Goal: Information Seeking & Learning: Learn about a topic

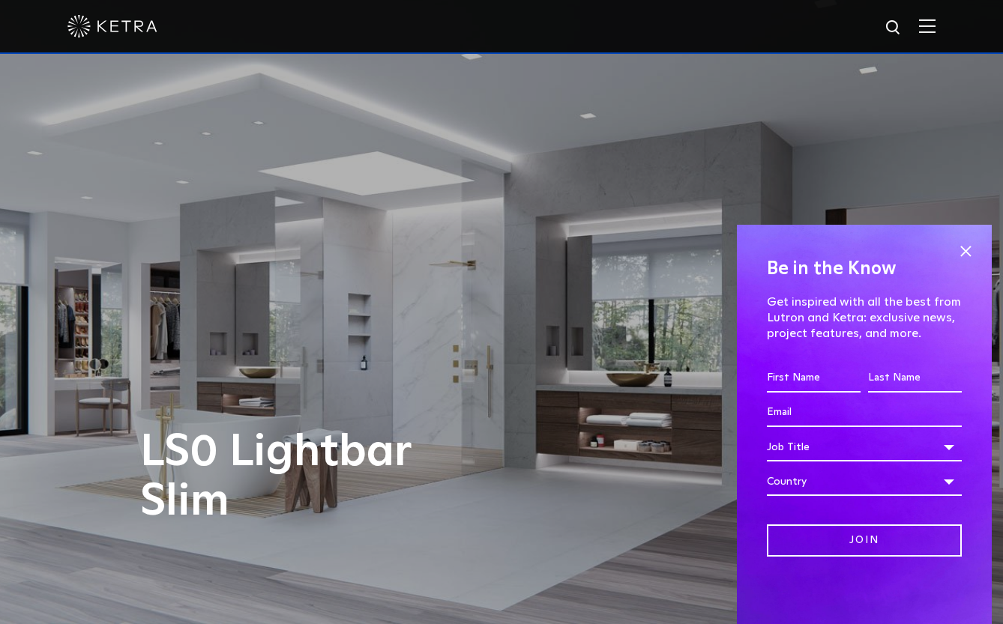
click at [935, 31] on img at bounding box center [927, 26] width 16 height 14
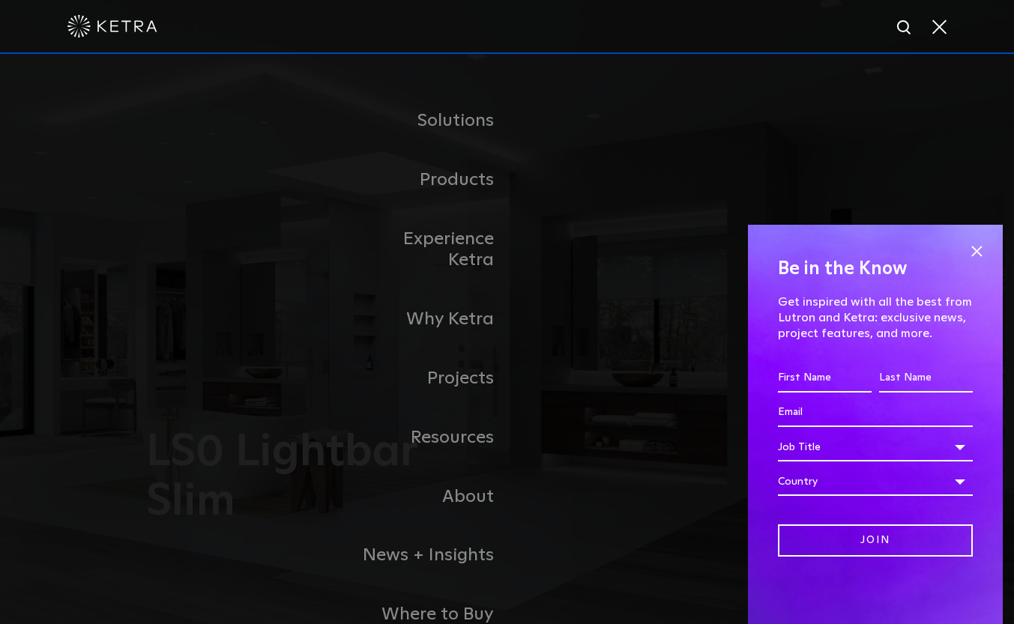
click at [939, 31] on span at bounding box center [938, 26] width 16 height 15
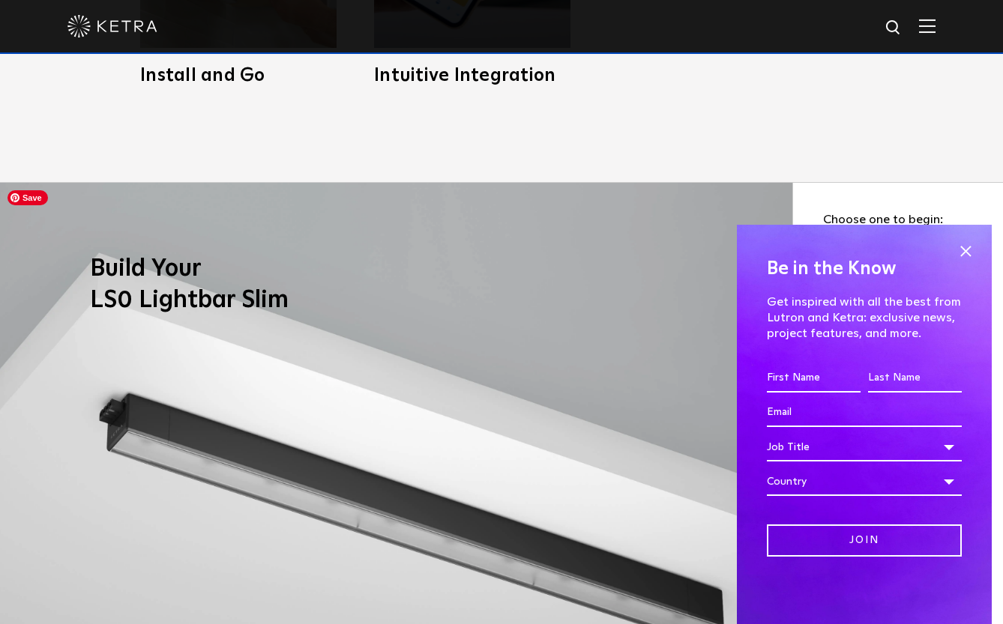
scroll to position [1274, 0]
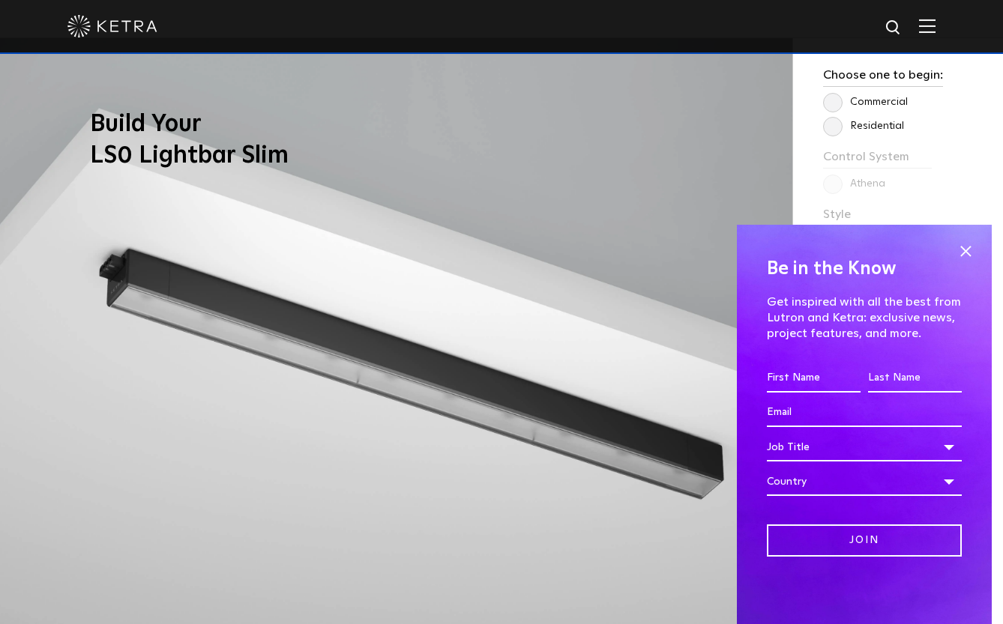
click at [964, 250] on span at bounding box center [965, 251] width 22 height 22
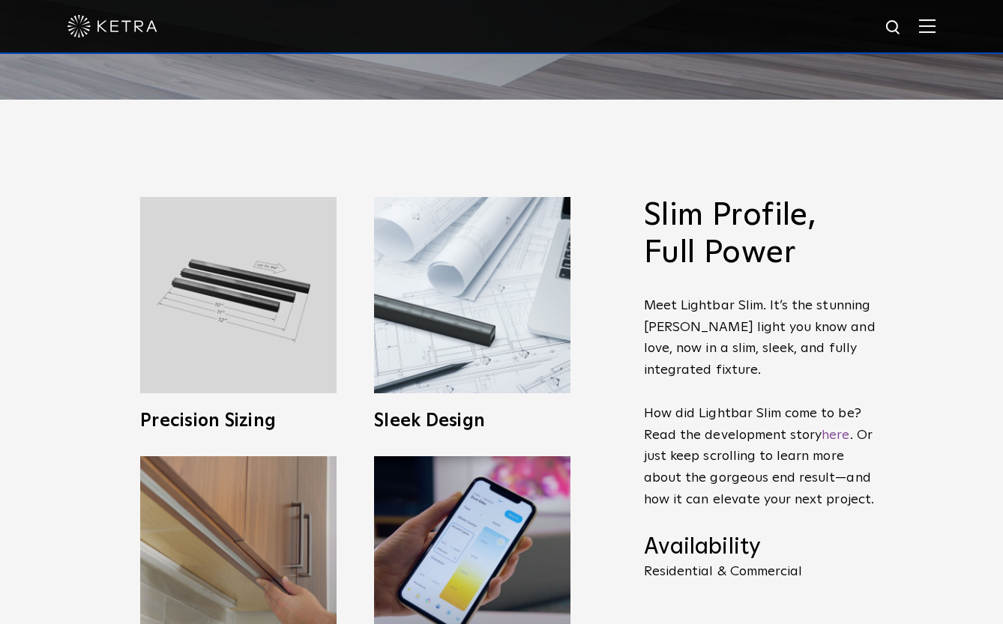
scroll to position [0, 0]
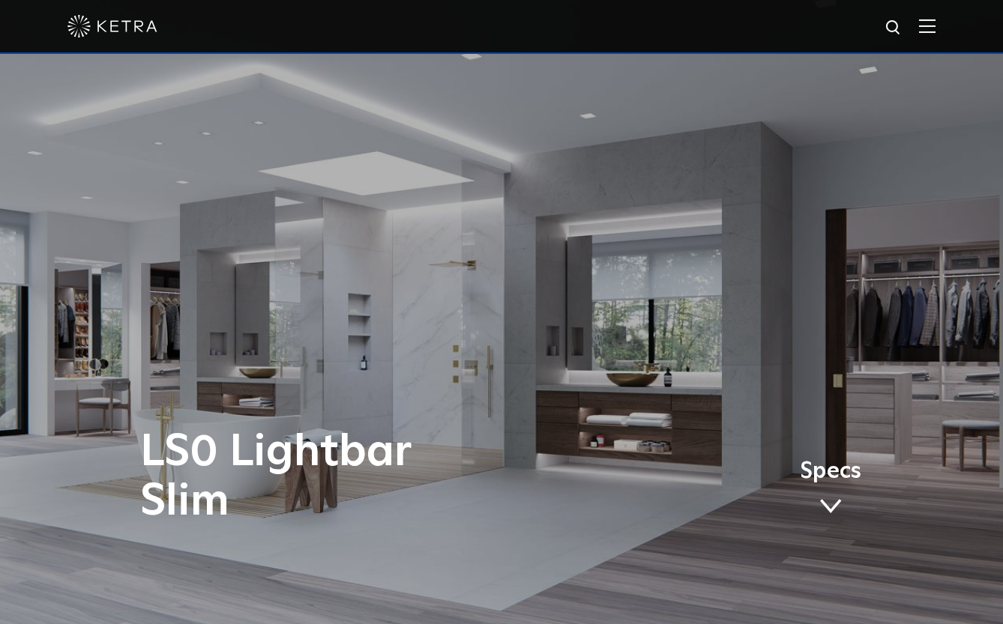
click at [935, 23] on img at bounding box center [927, 26] width 16 height 14
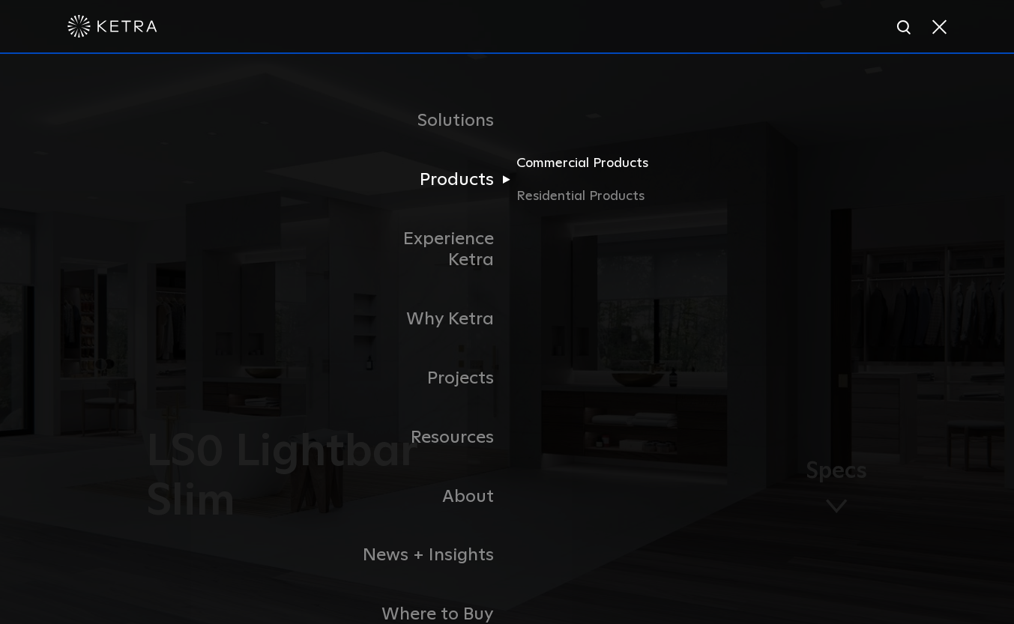
click at [590, 167] on link "Commercial Products" at bounding box center [588, 169] width 144 height 33
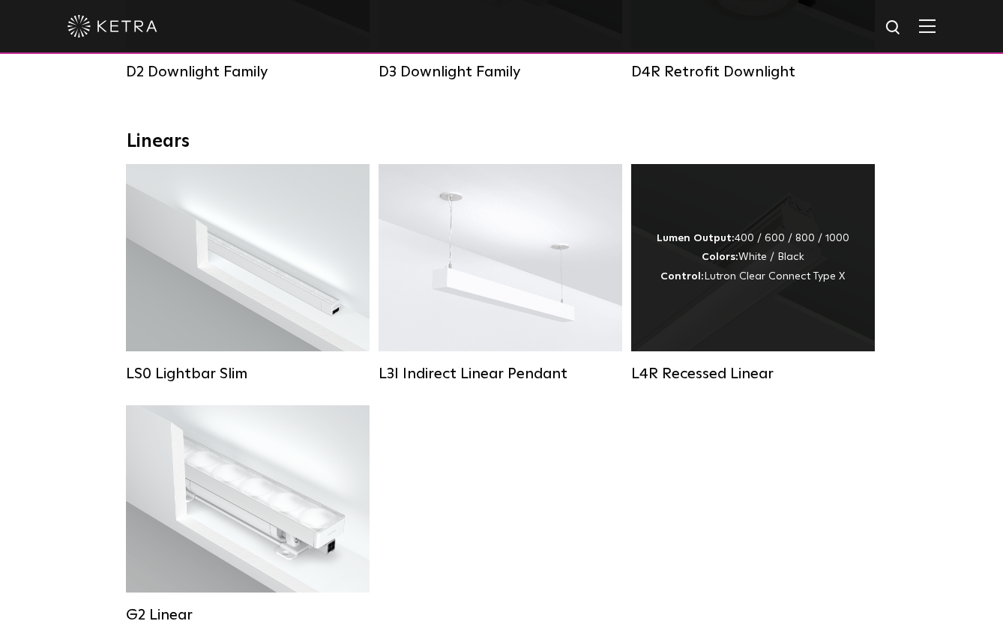
scroll to position [524, 0]
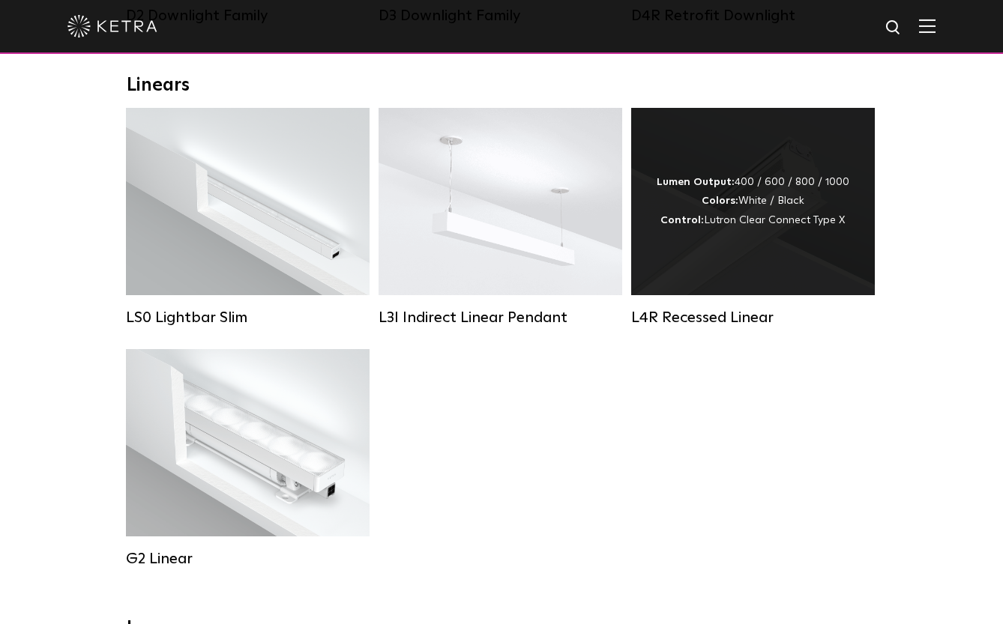
click at [820, 226] on div "Lumen Output: 400 / 600 / 800 / 1000 Colors: White / Black Control: Lutron Clea…" at bounding box center [752, 201] width 193 height 57
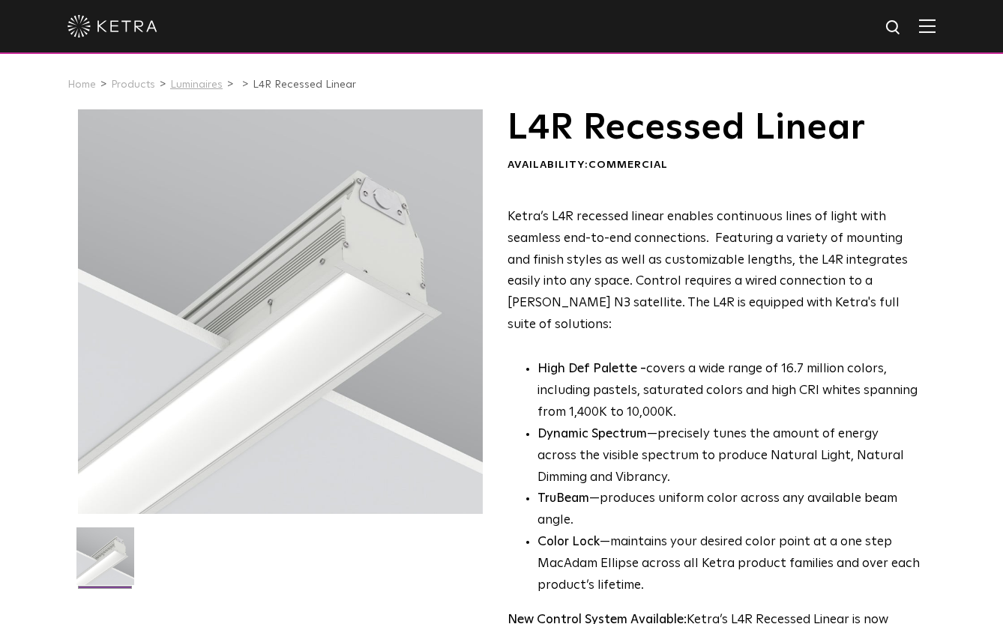
click at [199, 85] on link "Luminaires" at bounding box center [196, 84] width 52 height 10
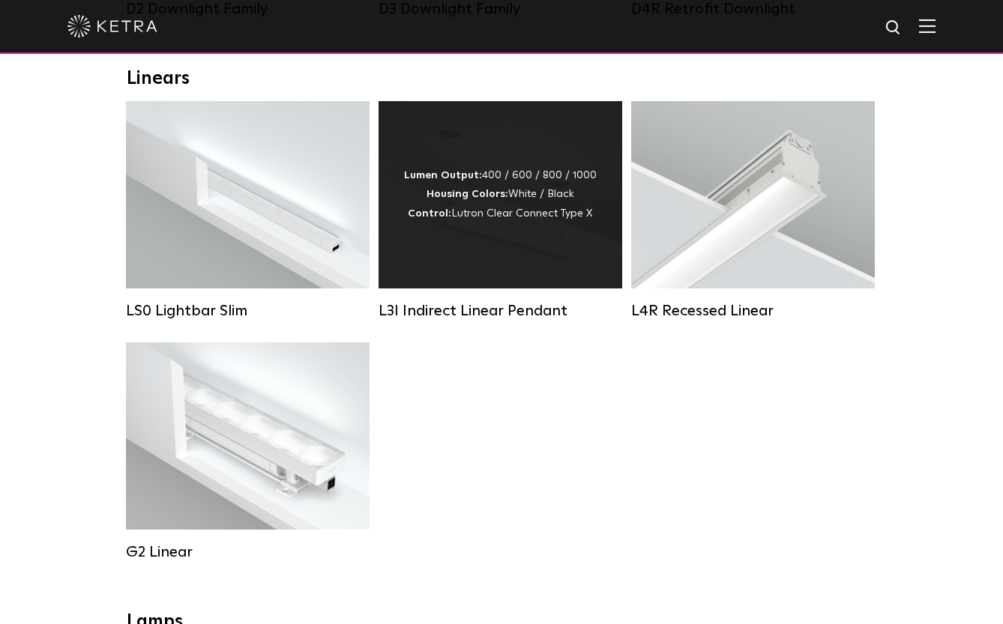
scroll to position [524, 0]
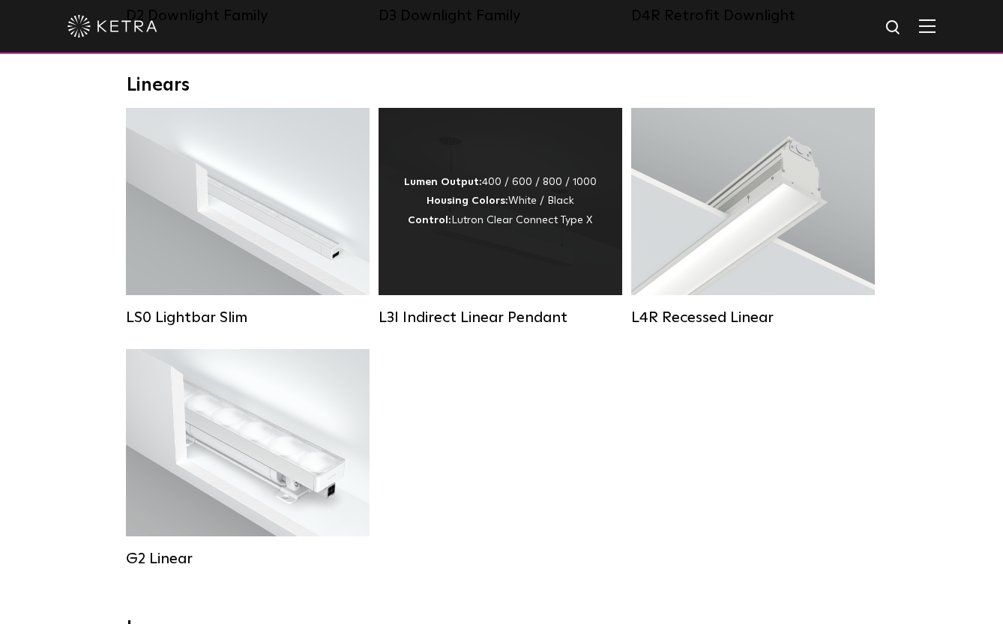
click at [465, 222] on div "Lumen Output: 400 / 600 / 800 / 1000 Housing Colors: White / Black Control: Lut…" at bounding box center [500, 201] width 193 height 57
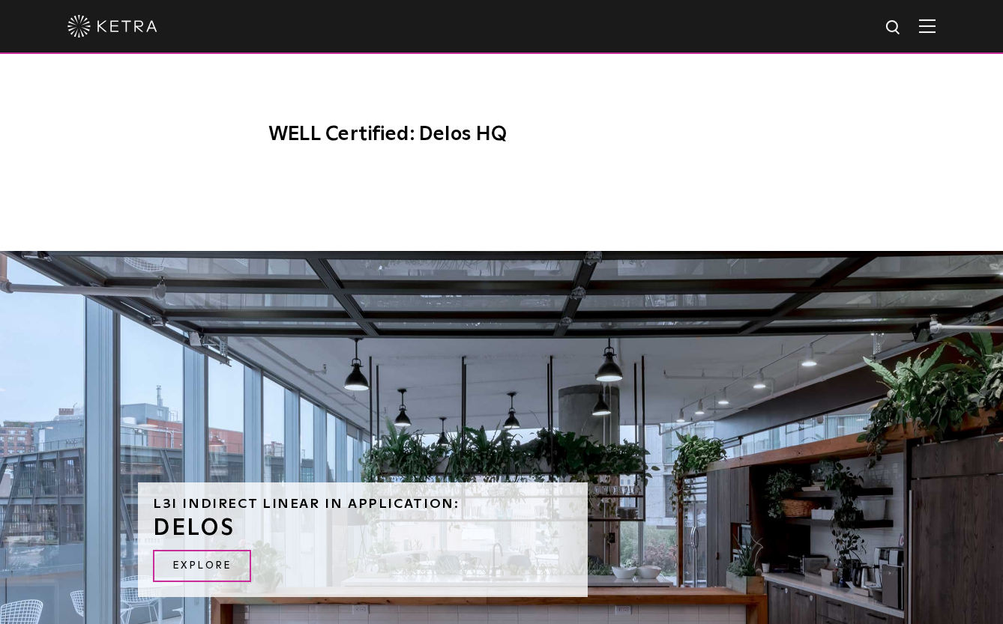
scroll to position [1499, 0]
